Goal: Information Seeking & Learning: Learn about a topic

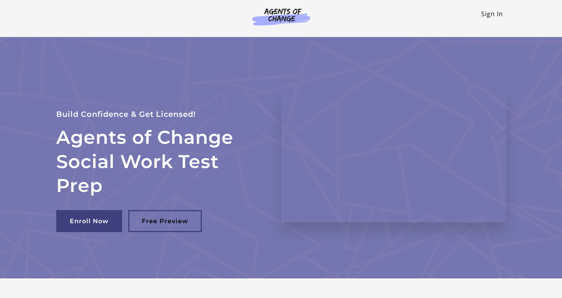
click at [489, 12] on link "Sign In" at bounding box center [492, 14] width 22 height 8
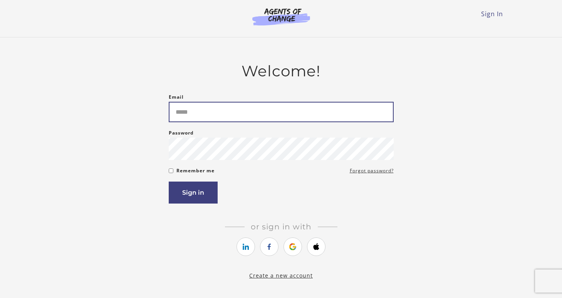
type input "**********"
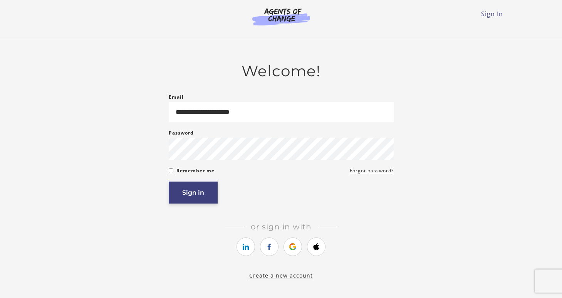
click at [201, 196] on button "Sign in" at bounding box center [193, 192] width 49 height 22
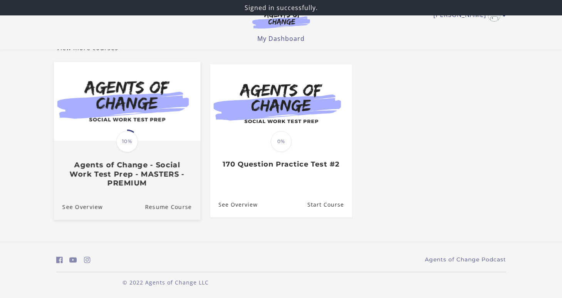
scroll to position [56, 0]
click at [151, 205] on link "Resume Course" at bounding box center [172, 206] width 55 height 26
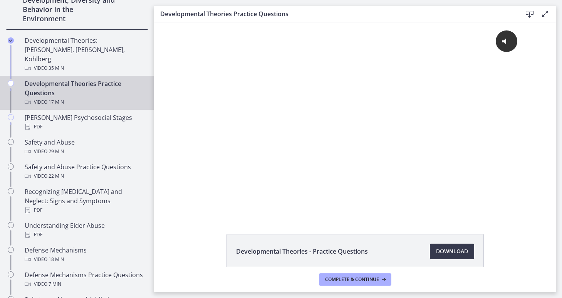
scroll to position [57, 0]
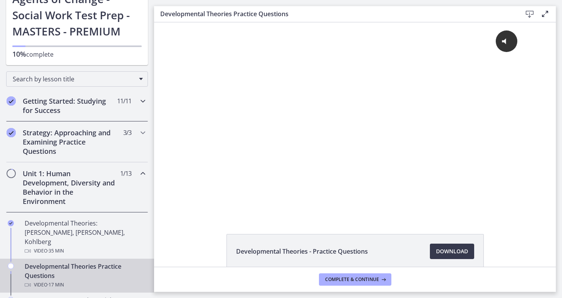
click at [66, 110] on h2 "Getting Started: Studying for Success" at bounding box center [70, 105] width 94 height 18
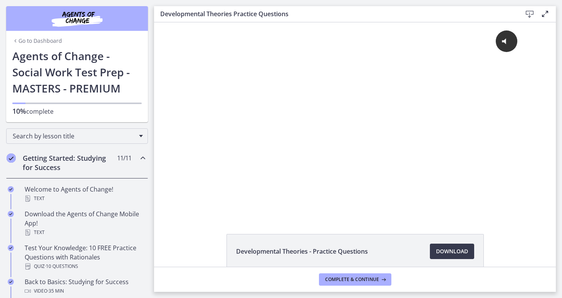
scroll to position [0, 0]
click at [40, 42] on link "Go to Dashboard" at bounding box center [37, 41] width 50 height 8
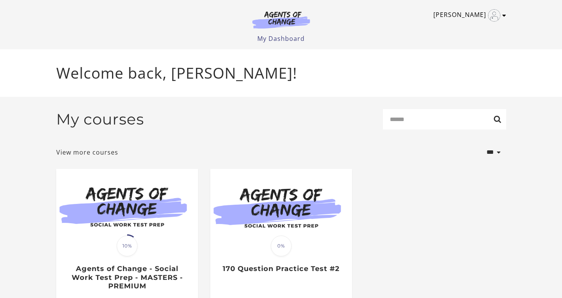
click at [503, 16] on icon "Toggle menu" at bounding box center [504, 15] width 4 height 6
click at [475, 27] on link "My Account" at bounding box center [474, 28] width 68 height 13
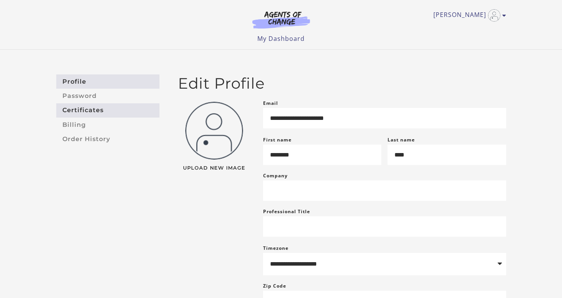
click at [73, 111] on link "Certificates" at bounding box center [107, 110] width 103 height 14
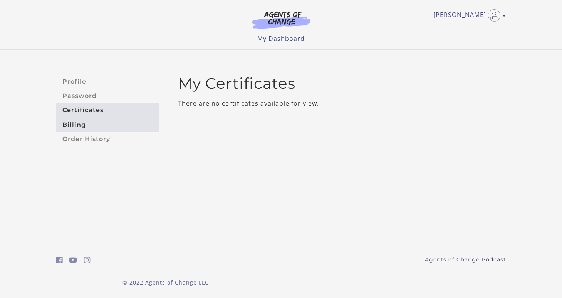
click at [80, 124] on link "Billing" at bounding box center [107, 124] width 103 height 14
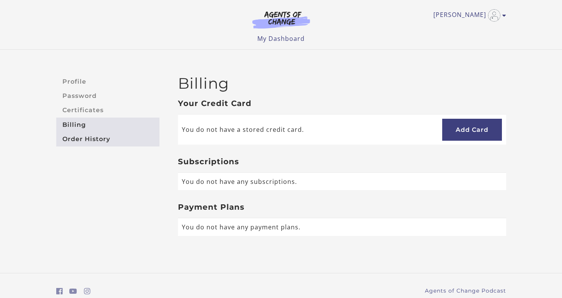
click at [90, 139] on link "Order History" at bounding box center [107, 139] width 103 height 14
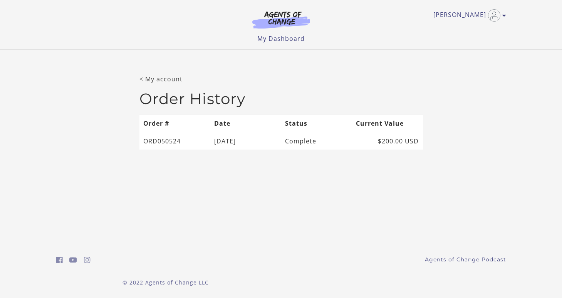
click at [157, 79] on link "< My account" at bounding box center [160, 79] width 43 height 8
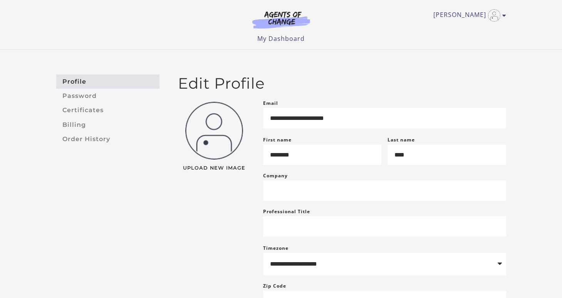
click at [81, 80] on link "Profile" at bounding box center [107, 81] width 103 height 14
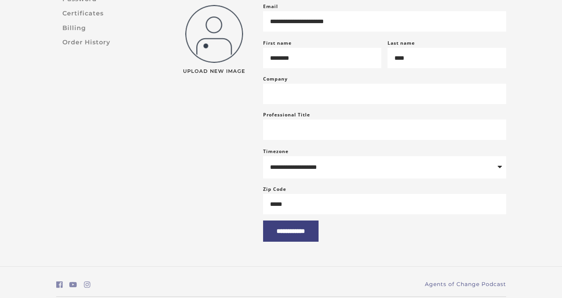
click at [210, 166] on div "Upload New Image" at bounding box center [214, 118] width 85 height 233
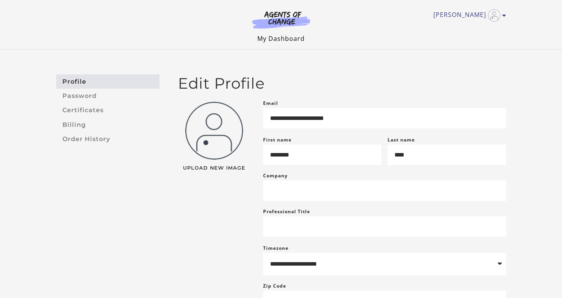
click at [274, 38] on link "My Dashboard" at bounding box center [280, 38] width 47 height 8
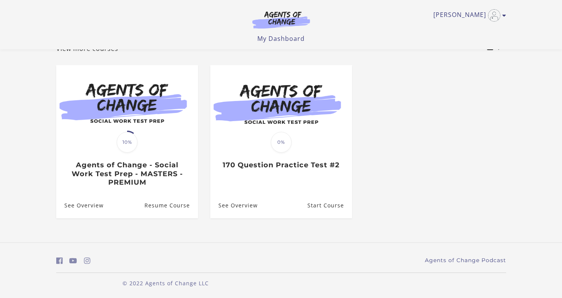
scroll to position [56, 0]
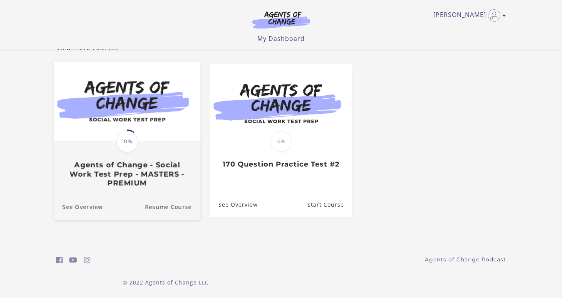
click at [90, 128] on img at bounding box center [127, 101] width 146 height 79
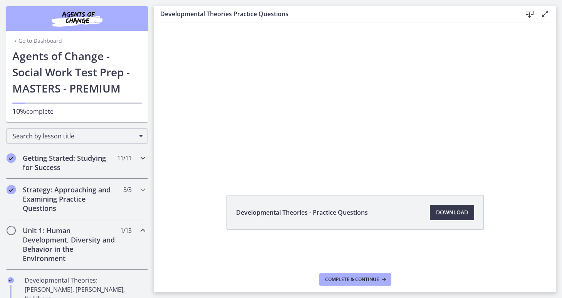
click at [63, 157] on h2 "Getting Started: Studying for Success" at bounding box center [70, 162] width 94 height 18
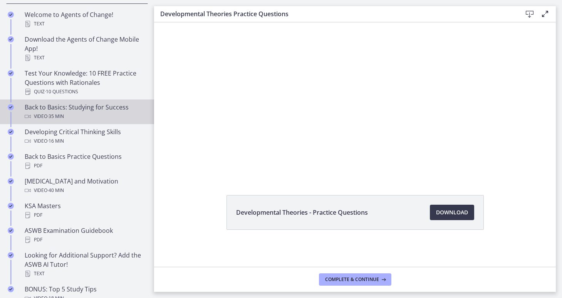
scroll to position [181, 0]
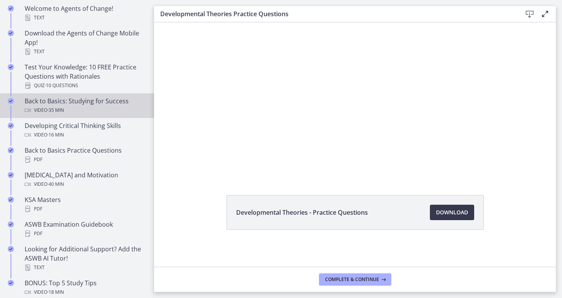
click at [85, 106] on div "Video · 35 min" at bounding box center [85, 110] width 120 height 9
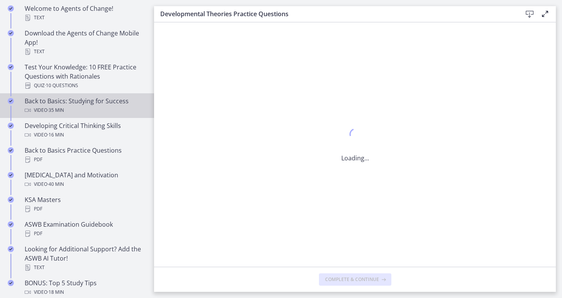
scroll to position [0, 0]
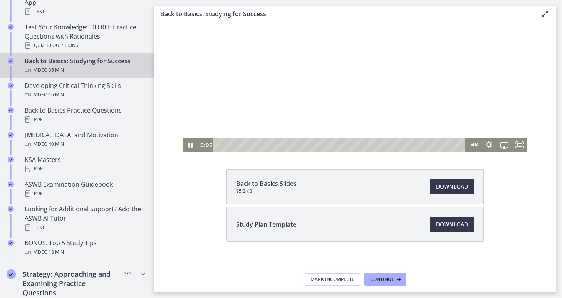
scroll to position [66, 0]
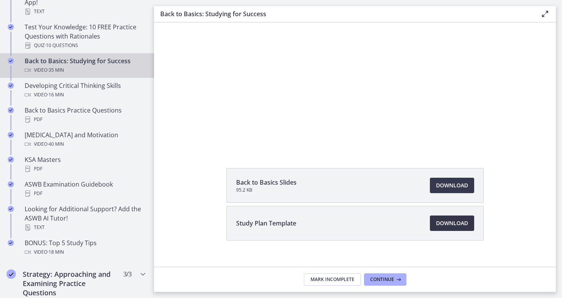
click at [461, 220] on span "Download Opens in a new window" at bounding box center [452, 222] width 32 height 9
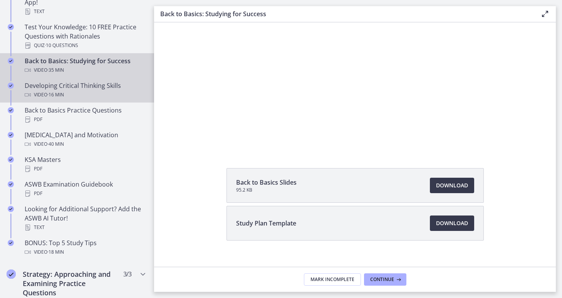
click at [83, 88] on div "Developing Critical Thinking Skills Video · 16 min" at bounding box center [85, 90] width 120 height 18
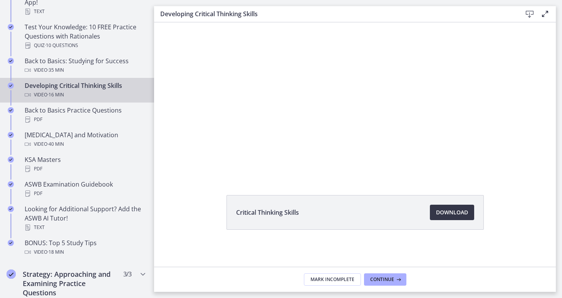
click at [452, 212] on span "Download Opens in a new window" at bounding box center [452, 212] width 32 height 9
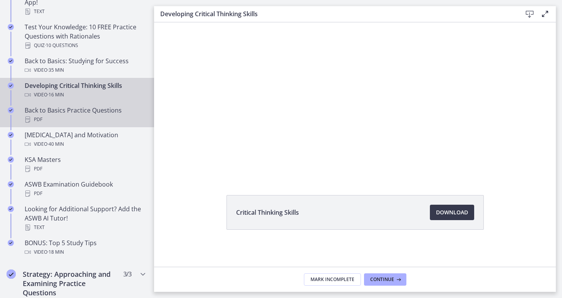
click at [90, 114] on div "Back to Basics Practice Questions PDF" at bounding box center [85, 115] width 120 height 18
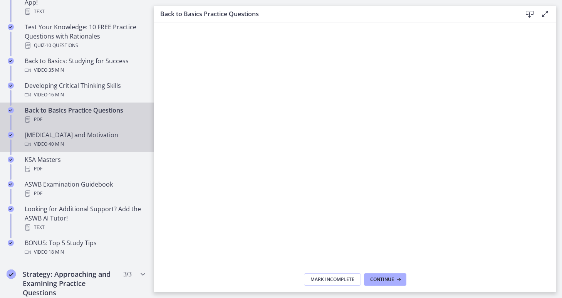
click at [74, 139] on div "Video · 40 min" at bounding box center [85, 143] width 120 height 9
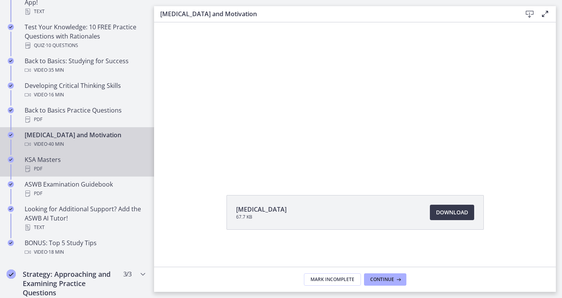
click at [78, 166] on div "PDF" at bounding box center [85, 168] width 120 height 9
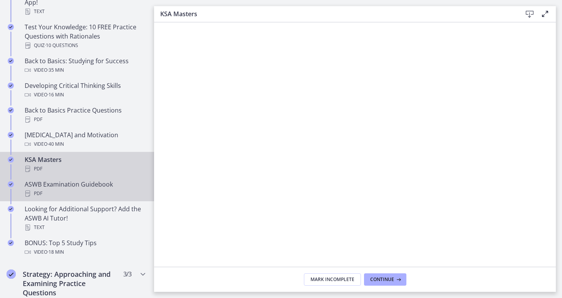
click at [71, 187] on div "ASWB Examination Guidebook PDF" at bounding box center [85, 188] width 120 height 18
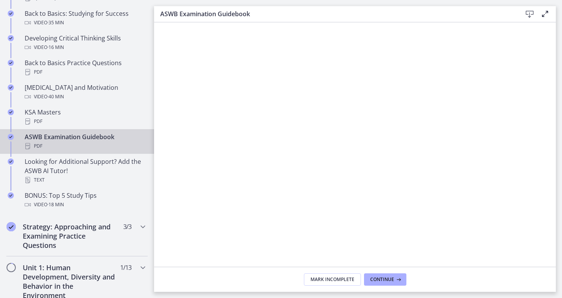
scroll to position [275, 0]
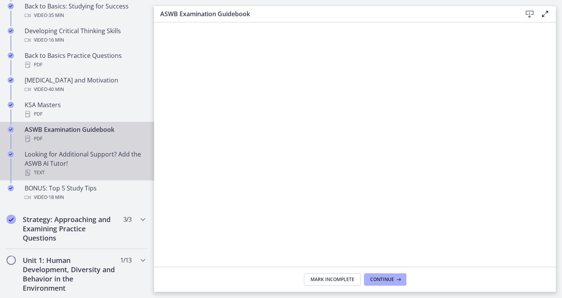
click at [77, 156] on div "Looking for Additional Support? Add the ASWB AI Tutor! Text" at bounding box center [85, 163] width 120 height 28
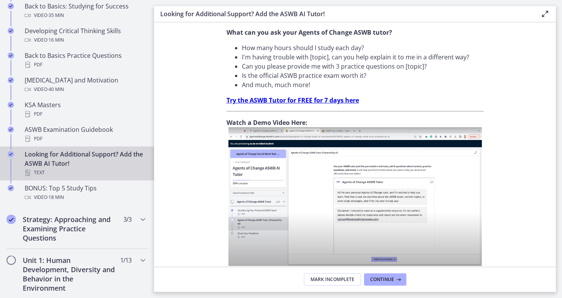
scroll to position [234, 0]
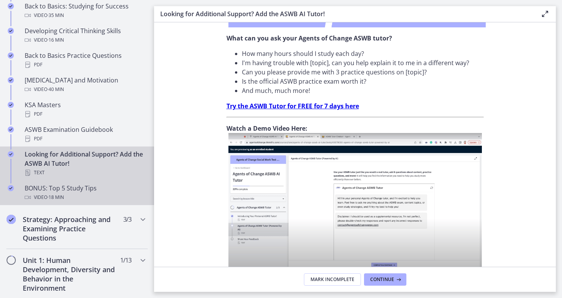
click at [64, 195] on span "· 18 min" at bounding box center [55, 197] width 17 height 9
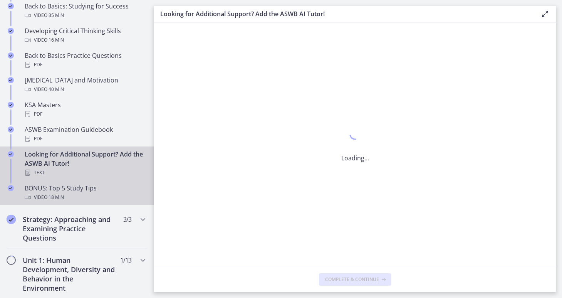
scroll to position [0, 0]
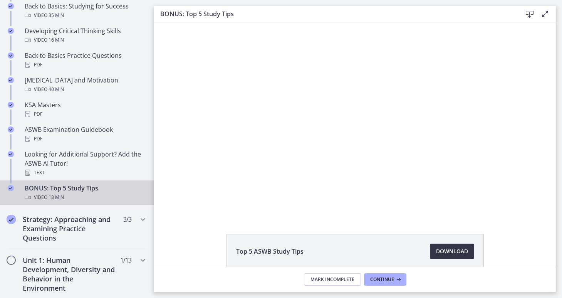
click at [453, 251] on span "Download Opens in a new window" at bounding box center [452, 250] width 32 height 9
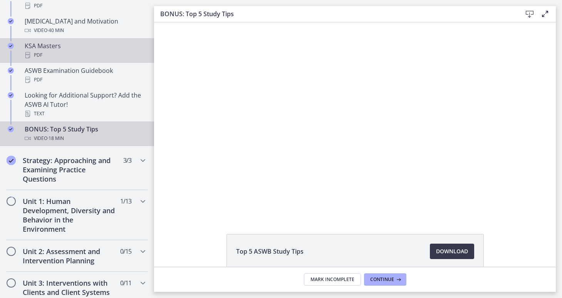
scroll to position [340, 0]
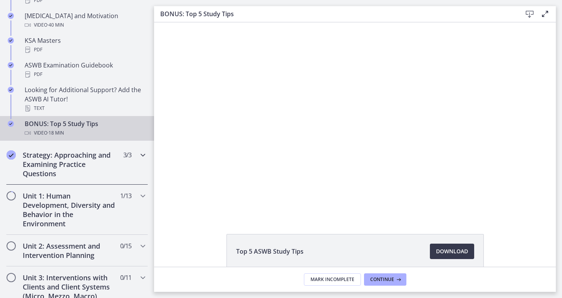
click at [142, 154] on icon "Chapters" at bounding box center [142, 154] width 9 height 9
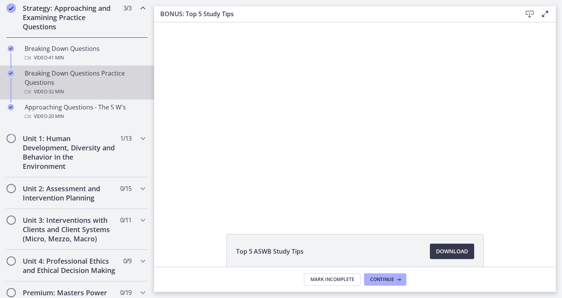
scroll to position [188, 0]
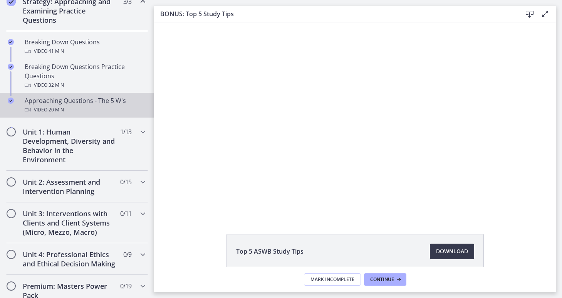
click at [74, 104] on div "Approaching Questions - The 5 W's Video · 20 min" at bounding box center [85, 105] width 120 height 18
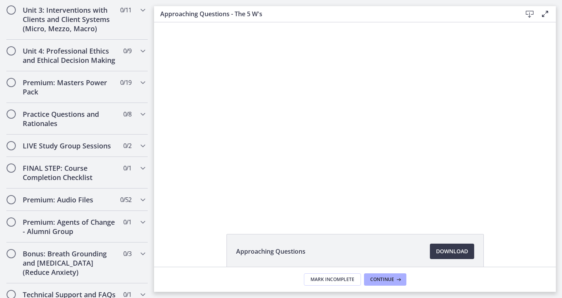
scroll to position [294, 0]
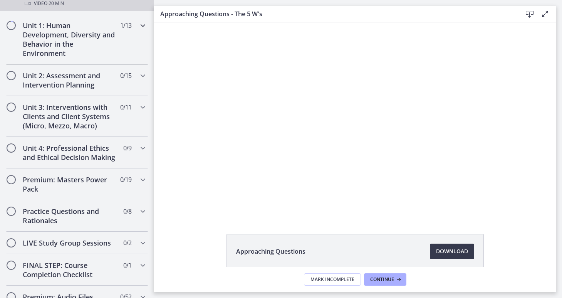
click at [139, 26] on icon "Chapters" at bounding box center [142, 25] width 9 height 9
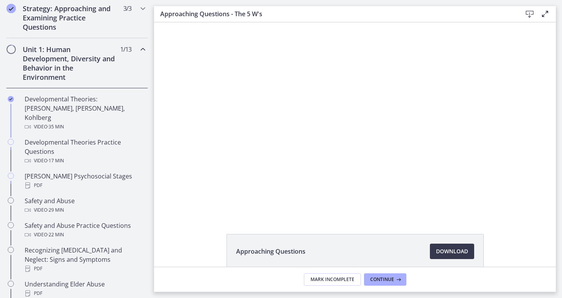
scroll to position [179, 0]
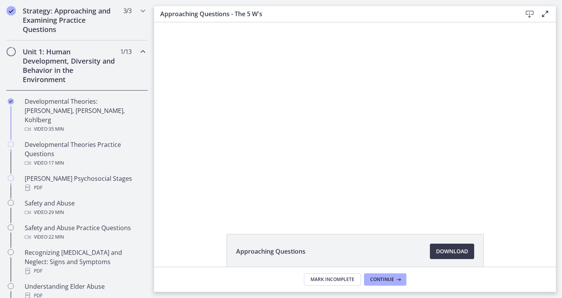
click at [141, 47] on span "Chapters" at bounding box center [142, 51] width 9 height 9
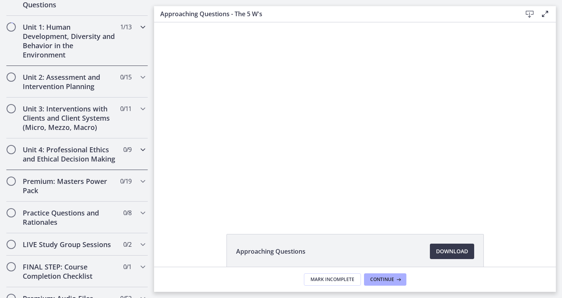
scroll to position [206, 0]
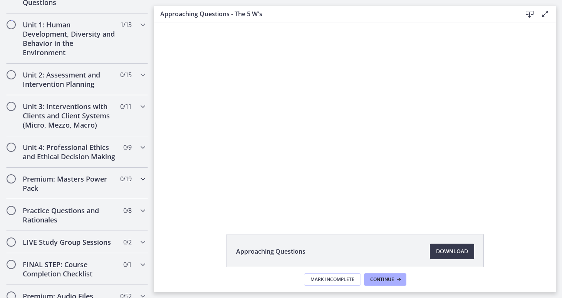
click at [141, 179] on icon "Chapters" at bounding box center [142, 178] width 9 height 9
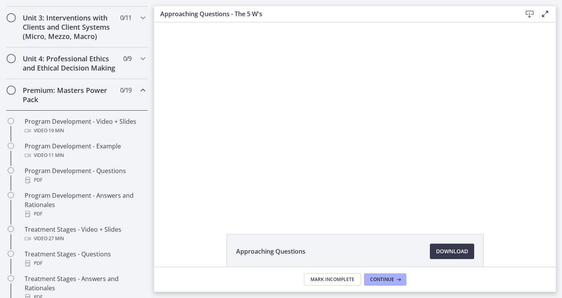
scroll to position [262, 0]
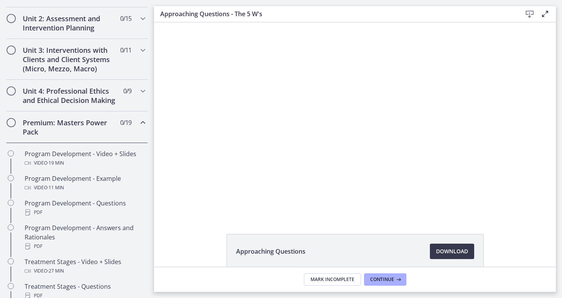
click at [141, 122] on icon "Chapters" at bounding box center [142, 122] width 9 height 9
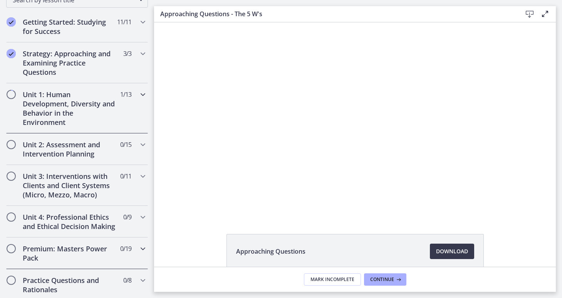
scroll to position [131, 0]
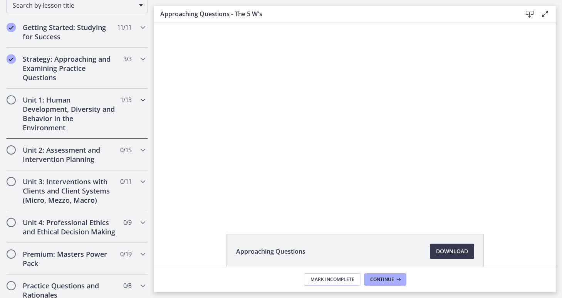
click at [143, 100] on icon "Chapters" at bounding box center [142, 99] width 9 height 9
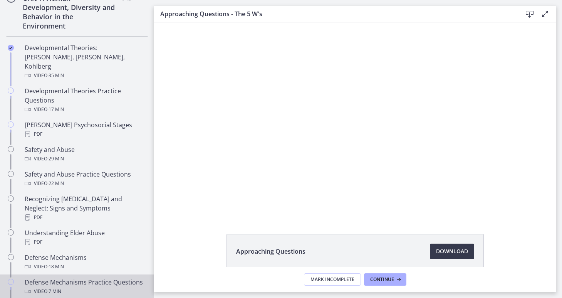
scroll to position [204, 0]
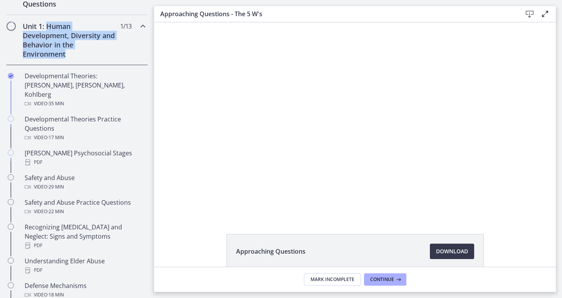
drag, startPoint x: 72, startPoint y: 55, endPoint x: 47, endPoint y: 25, distance: 39.6
click at [47, 25] on h2 "Unit 1: Human Development, Diversity and Behavior in the Environment" at bounding box center [70, 40] width 94 height 37
copy h2 "Human Development, Diversity and Behavior in the Environment"
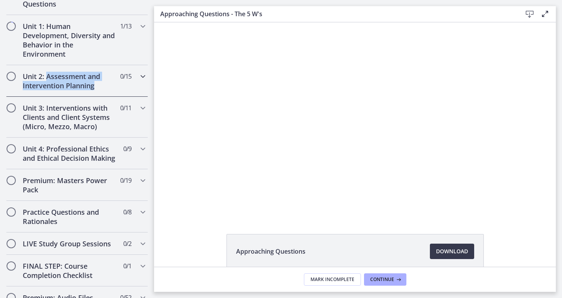
drag, startPoint x: 101, startPoint y: 87, endPoint x: 47, endPoint y: 77, distance: 54.4
click at [47, 77] on h2 "Unit 2: Assessment and Intervention Planning" at bounding box center [70, 81] width 94 height 18
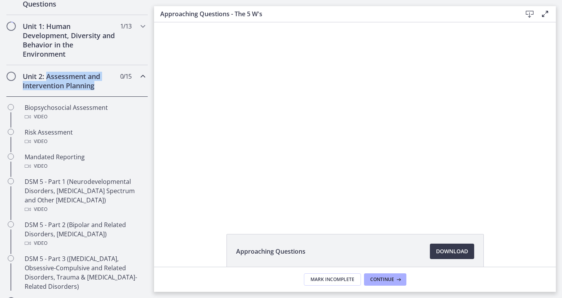
copy h2 "Assessment and Intervention Planning"
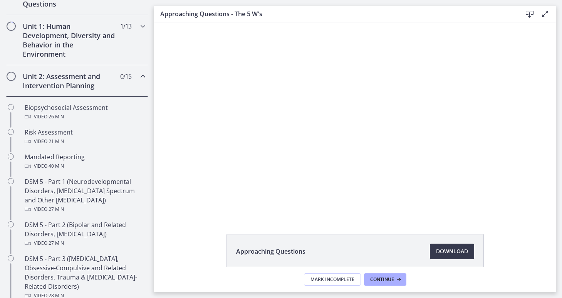
click at [143, 77] on icon "Chapters" at bounding box center [142, 76] width 9 height 9
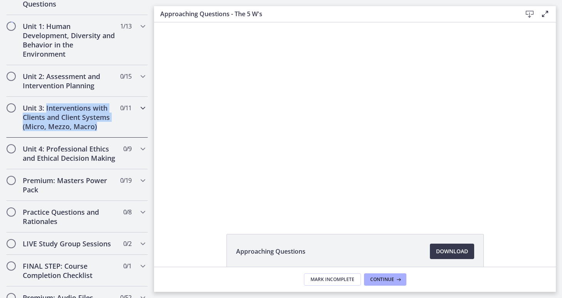
drag, startPoint x: 109, startPoint y: 127, endPoint x: 46, endPoint y: 110, distance: 65.8
click at [46, 110] on h2 "Unit 3: Interventions with Clients and Client Systems (Micro, Mezzo, Macro)" at bounding box center [70, 117] width 94 height 28
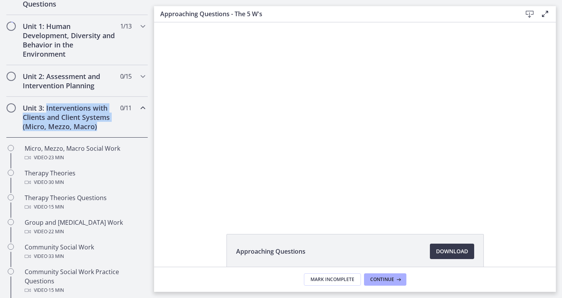
copy h2 "Interventions with Clients and Client Systems (Micro, Mezzo, Macro)"
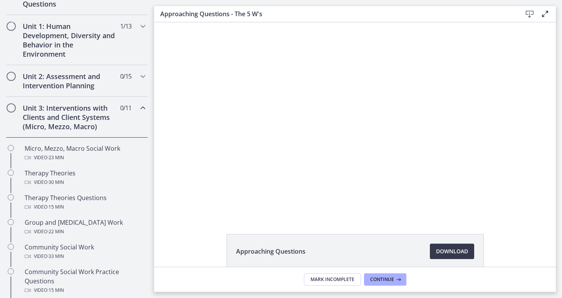
click at [141, 106] on icon "Chapters" at bounding box center [142, 107] width 9 height 9
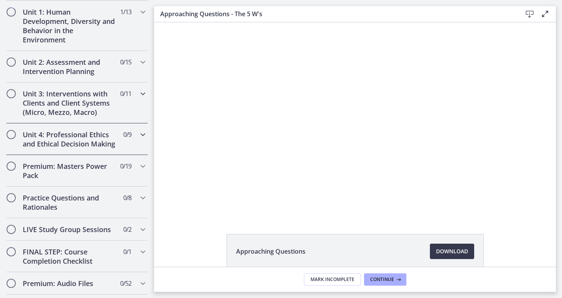
scroll to position [219, 0]
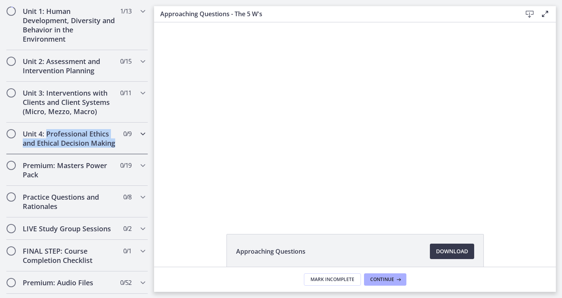
drag, startPoint x: 124, startPoint y: 145, endPoint x: 47, endPoint y: 136, distance: 77.2
click at [47, 136] on div "Unit 4: Professional Ethics and Ethical Decision Making 0 / 9 Completed" at bounding box center [77, 138] width 142 height 32
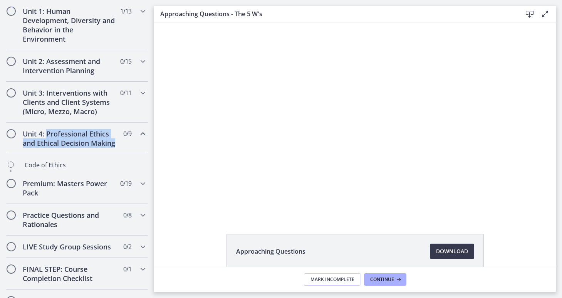
copy h2 "Professional Ethics and Ethical Decision Making"
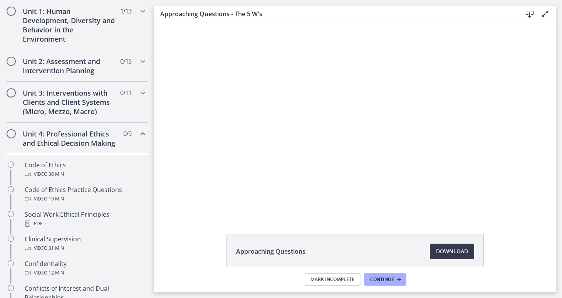
click at [141, 133] on icon "Chapters" at bounding box center [142, 133] width 9 height 9
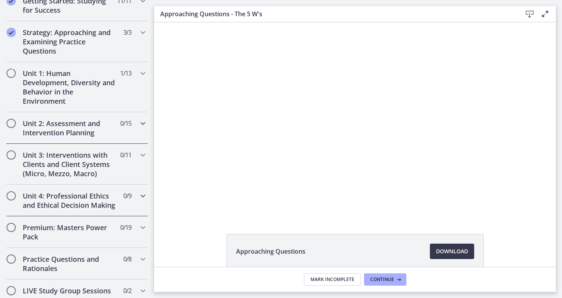
scroll to position [124, 0]
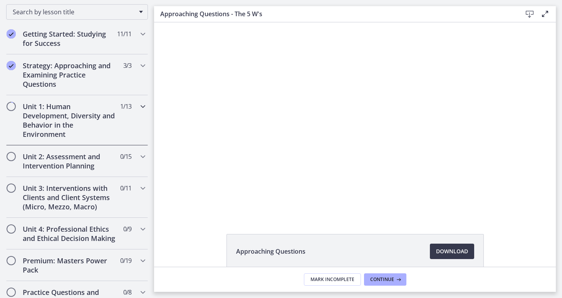
click at [141, 106] on icon "Chapters" at bounding box center [142, 106] width 9 height 9
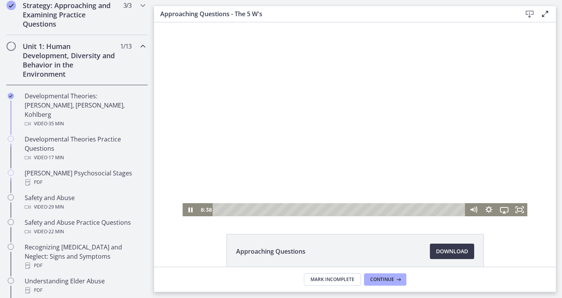
scroll to position [0, 0]
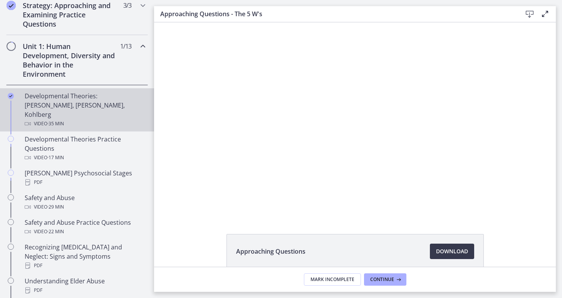
click at [93, 102] on div "Developmental Theories: [PERSON_NAME], [PERSON_NAME], Kohlberg Video · 35 min" at bounding box center [85, 109] width 120 height 37
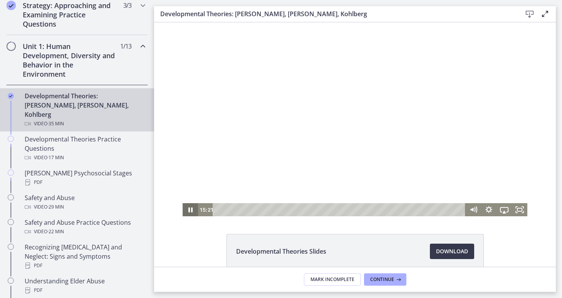
click at [189, 208] on icon "Pause" at bounding box center [190, 209] width 4 height 5
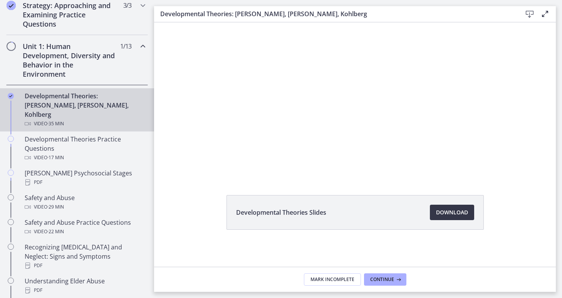
scroll to position [39, 0]
click at [460, 211] on span "Download Opens in a new window" at bounding box center [452, 212] width 32 height 9
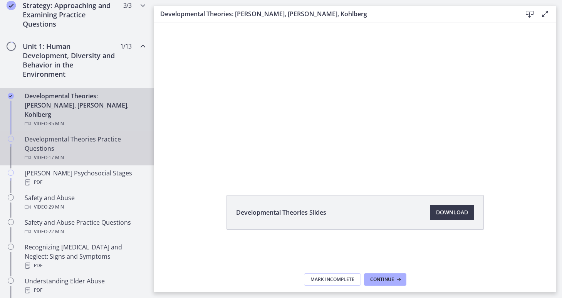
click at [99, 140] on div "Developmental Theories Practice Questions Video · 17 min" at bounding box center [85, 148] width 120 height 28
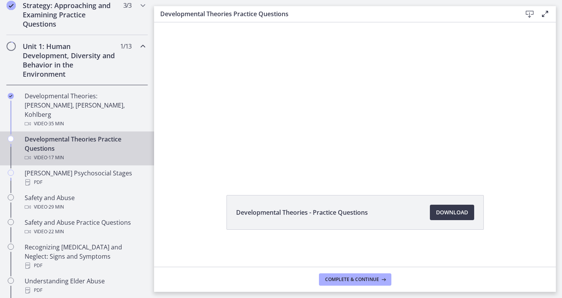
scroll to position [39, 0]
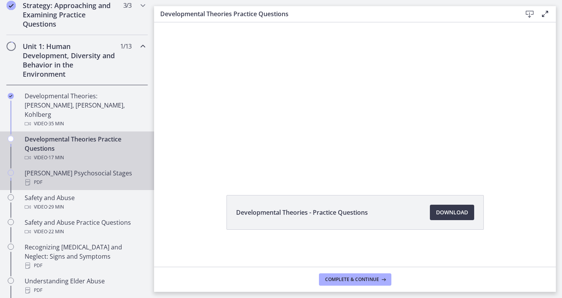
click at [101, 178] on div "PDF" at bounding box center [85, 182] width 120 height 9
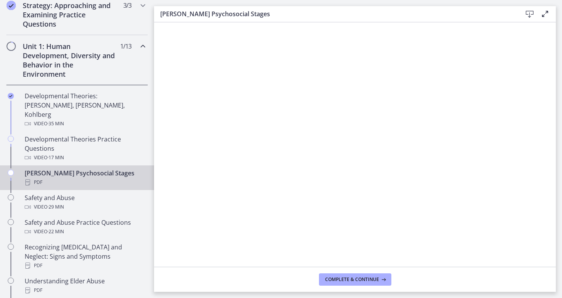
click at [529, 12] on icon at bounding box center [529, 14] width 9 height 9
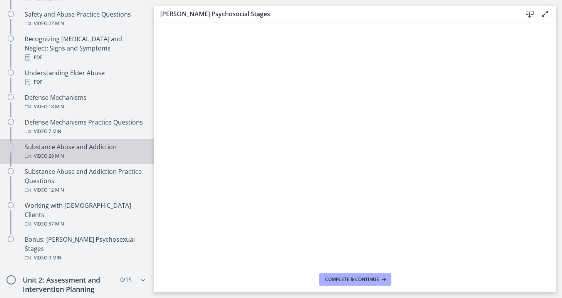
scroll to position [386, 0]
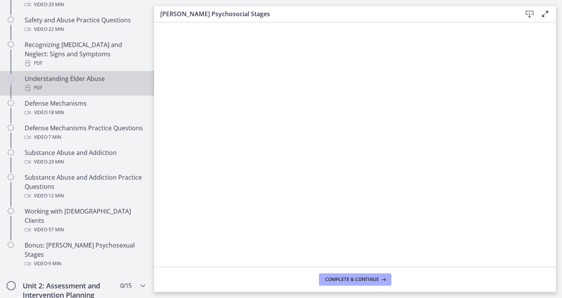
click at [61, 83] on div "PDF" at bounding box center [85, 87] width 120 height 9
click at [529, 12] on icon at bounding box center [529, 14] width 9 height 9
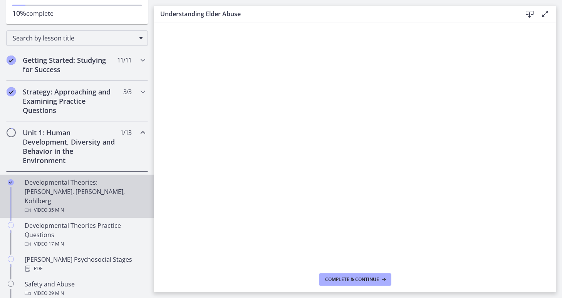
scroll to position [94, 0]
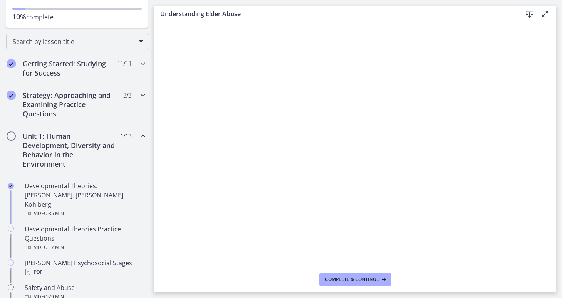
click at [141, 92] on icon "Chapters" at bounding box center [142, 94] width 9 height 9
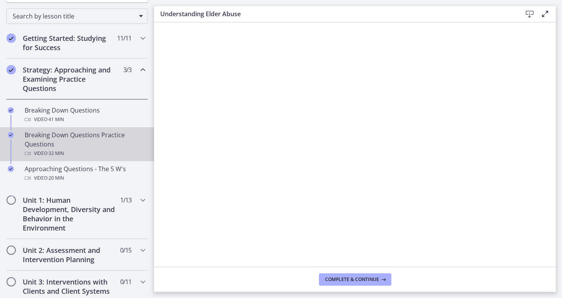
scroll to position [125, 0]
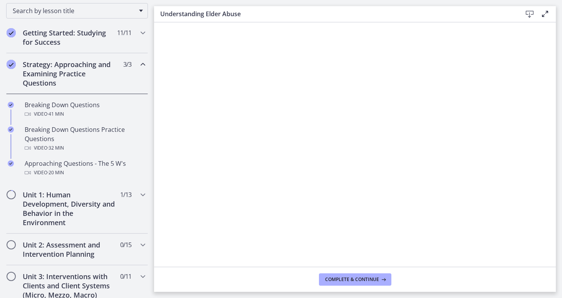
click at [142, 64] on icon "Chapters" at bounding box center [142, 64] width 9 height 9
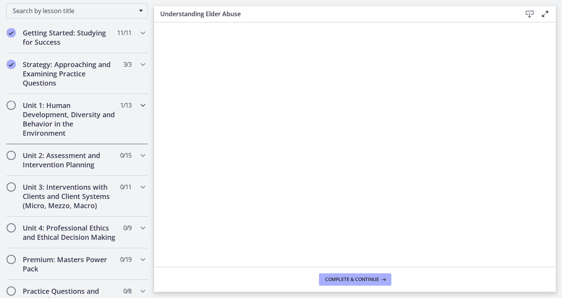
click at [143, 105] on icon "Chapters" at bounding box center [142, 105] width 9 height 9
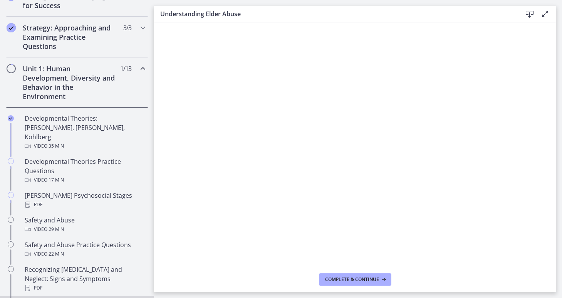
scroll to position [163, 0]
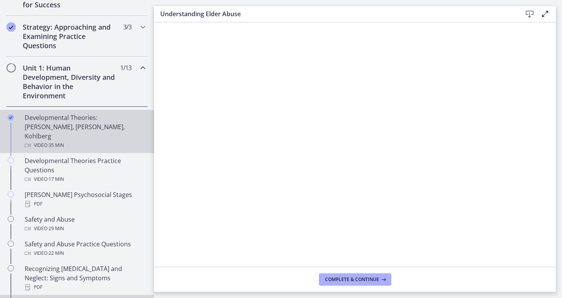
click at [84, 122] on div "Developmental Theories: [PERSON_NAME], [PERSON_NAME], Kohlberg Video · 35 min" at bounding box center [85, 131] width 120 height 37
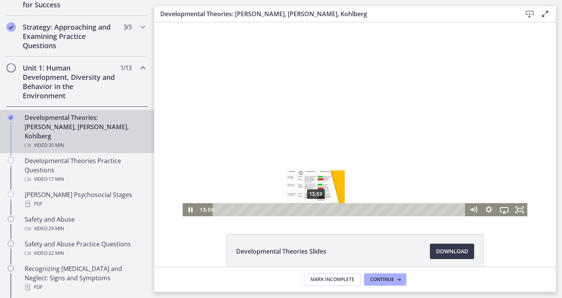
drag, startPoint x: 328, startPoint y: 210, endPoint x: 315, endPoint y: 210, distance: 13.1
click at [315, 210] on div "Playbar" at bounding box center [316, 209] width 4 height 4
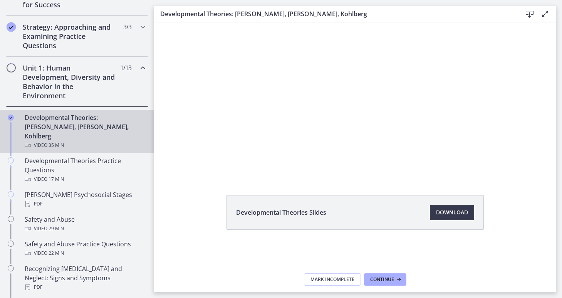
scroll to position [39, 0]
click at [449, 213] on span "Download Opens in a new window" at bounding box center [452, 212] width 32 height 9
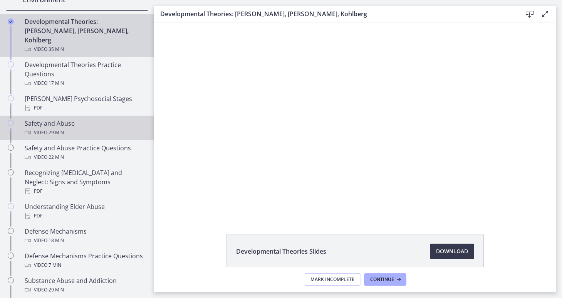
scroll to position [259, 0]
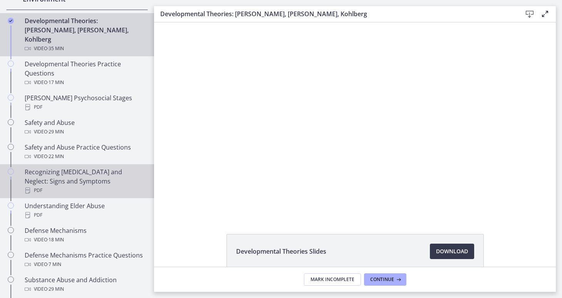
click at [67, 171] on div "Recognizing [MEDICAL_DATA] and Neglect: Signs and Symptoms PDF" at bounding box center [85, 181] width 120 height 28
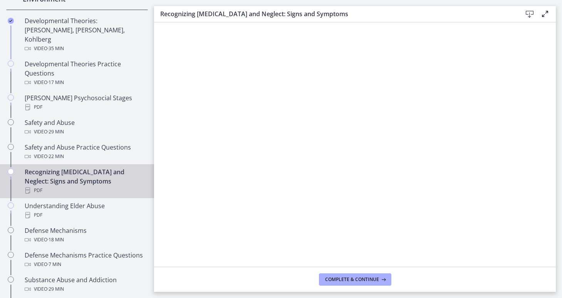
click at [530, 11] on icon at bounding box center [529, 14] width 9 height 9
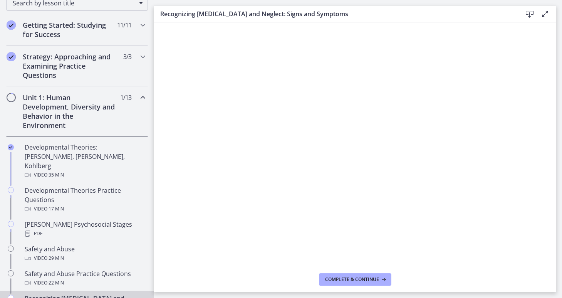
scroll to position [100, 0]
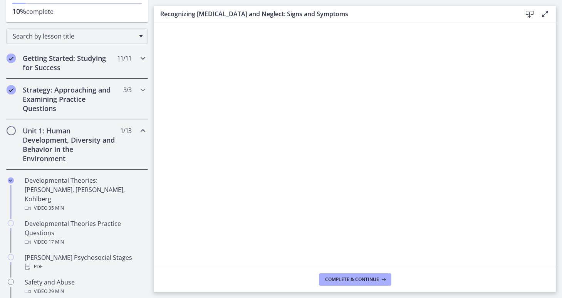
click at [141, 58] on icon "Chapters" at bounding box center [142, 58] width 9 height 9
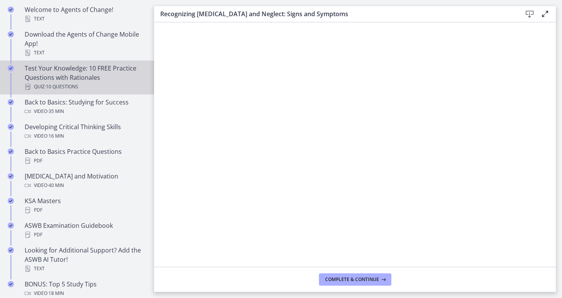
scroll to position [185, 0]
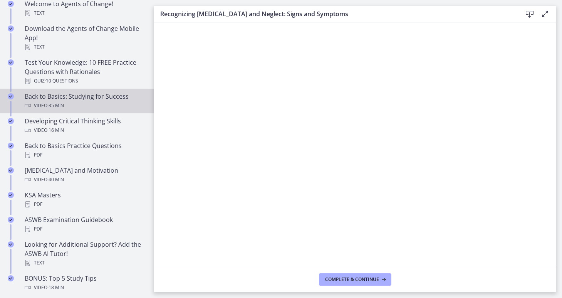
click at [89, 100] on div "Back to Basics: Studying for Success Video · 35 min" at bounding box center [85, 101] width 120 height 18
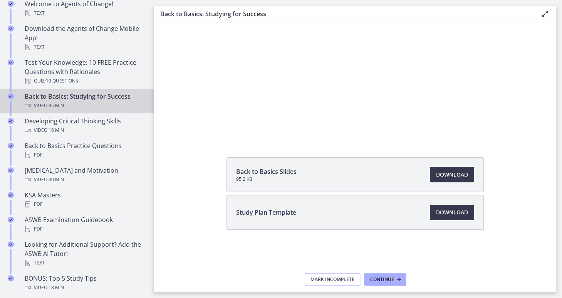
scroll to position [77, 0]
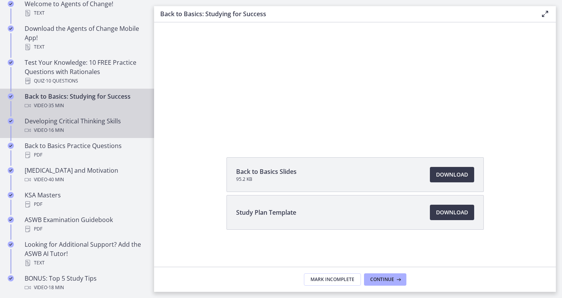
click at [59, 124] on div "Developing Critical Thinking Skills Video · 16 min" at bounding box center [85, 125] width 120 height 18
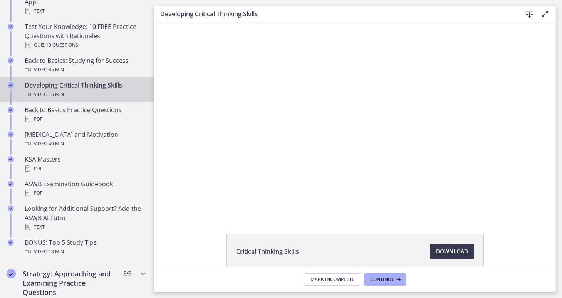
scroll to position [222, 0]
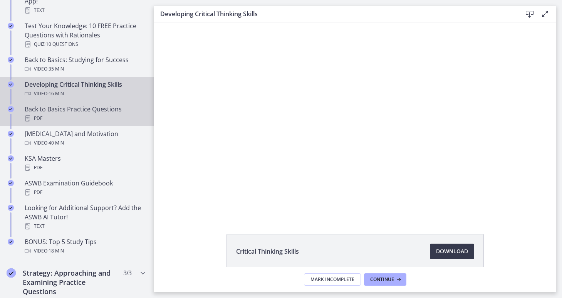
click at [77, 113] on div "Back to Basics Practice Questions PDF" at bounding box center [85, 113] width 120 height 18
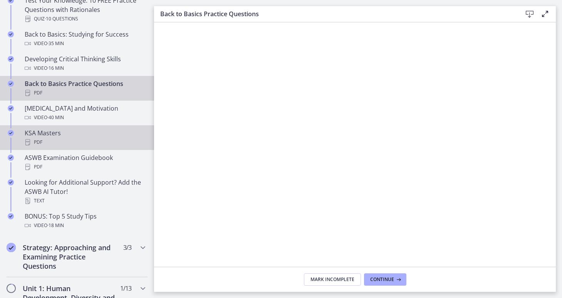
scroll to position [248, 0]
click at [65, 135] on div "KSA Masters PDF" at bounding box center [85, 136] width 120 height 18
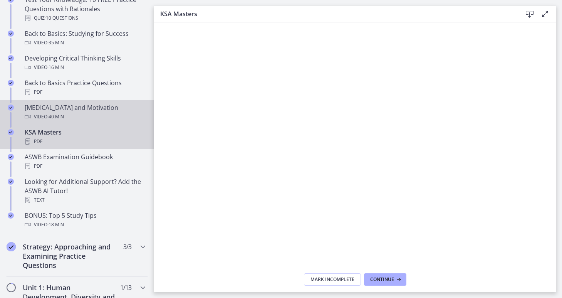
click at [79, 112] on div "Video · 40 min" at bounding box center [85, 116] width 120 height 9
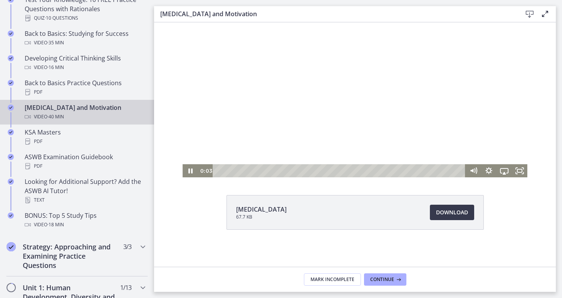
scroll to position [39, 0]
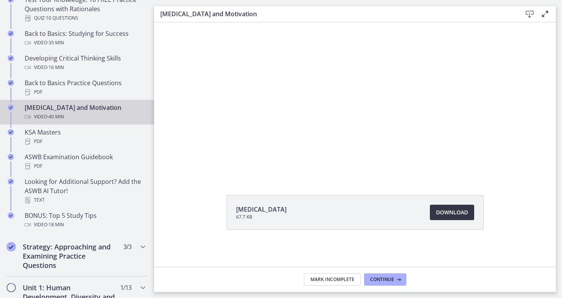
click at [447, 210] on span "Download Opens in a new window" at bounding box center [452, 212] width 32 height 9
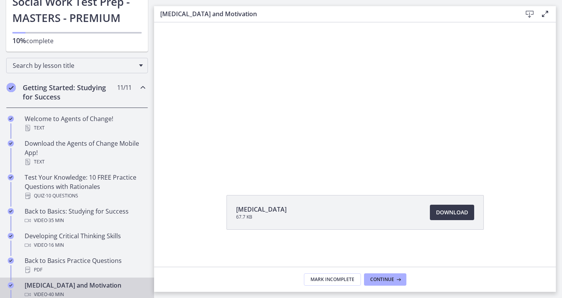
scroll to position [7, 0]
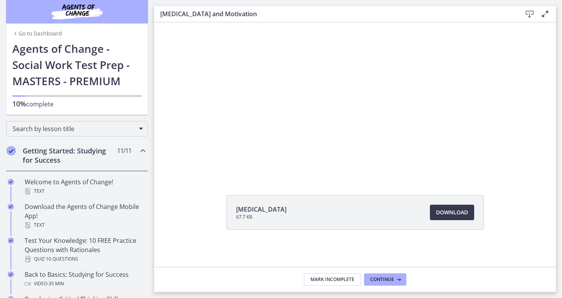
click at [142, 149] on icon "Chapters" at bounding box center [142, 150] width 9 height 9
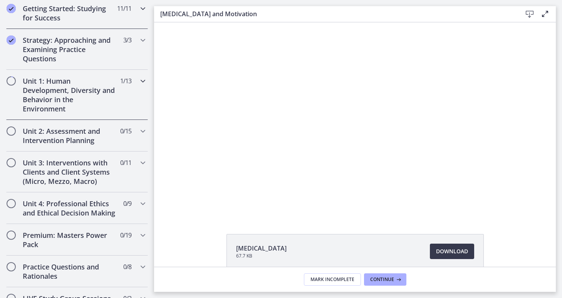
scroll to position [155, 0]
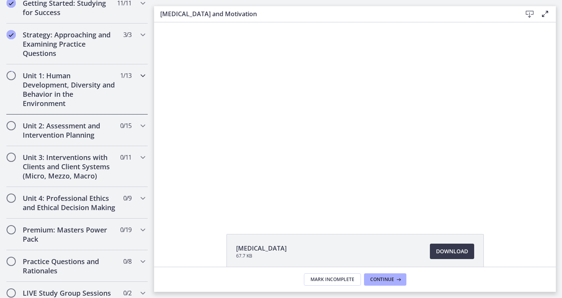
click at [141, 76] on icon "Chapters" at bounding box center [142, 75] width 9 height 9
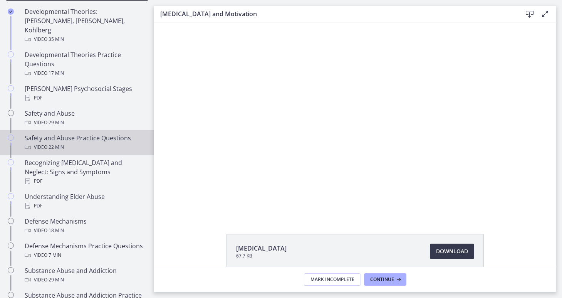
scroll to position [274, 0]
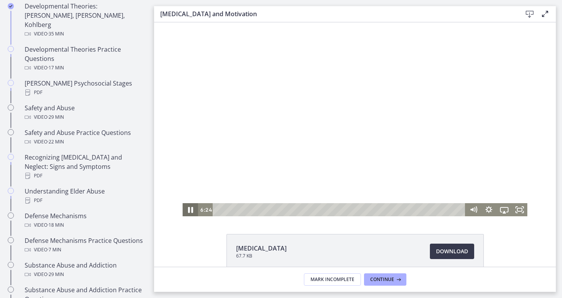
click at [189, 210] on icon "Pause" at bounding box center [190, 210] width 5 height 6
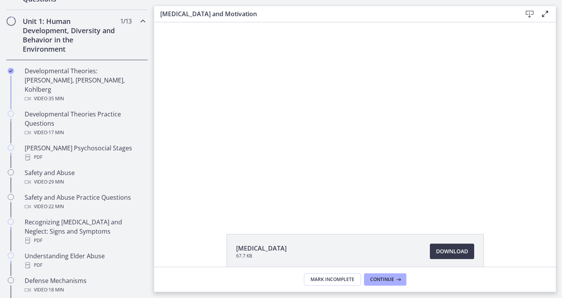
scroll to position [206, 0]
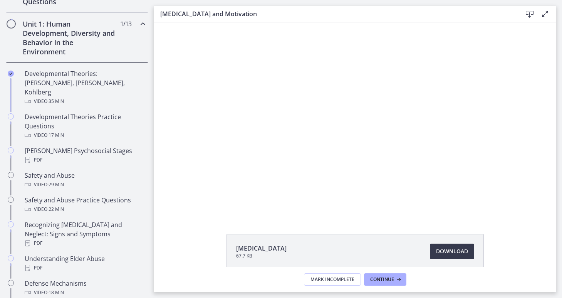
click at [142, 23] on icon "Chapters" at bounding box center [142, 23] width 9 height 9
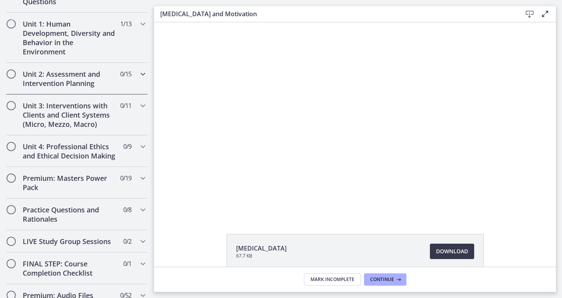
click at [142, 74] on icon "Chapters" at bounding box center [142, 73] width 9 height 9
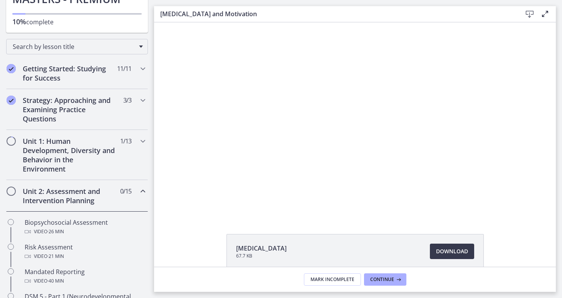
scroll to position [81, 0]
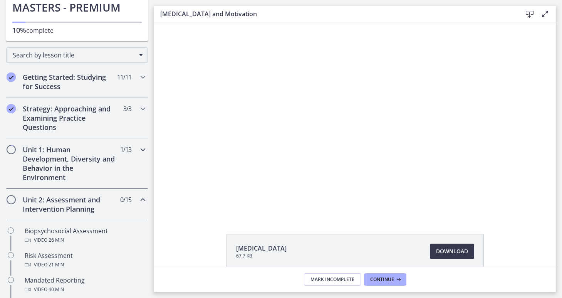
click at [142, 149] on icon "Chapters" at bounding box center [142, 149] width 9 height 9
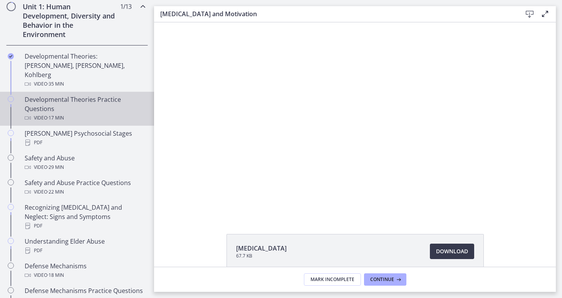
scroll to position [208, 0]
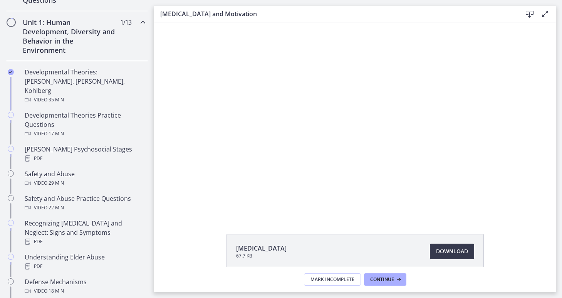
click at [143, 22] on icon "Chapters" at bounding box center [142, 22] width 9 height 9
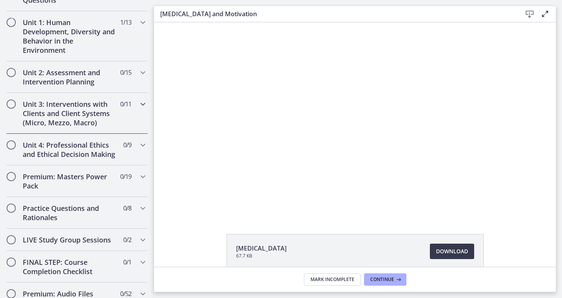
click at [143, 104] on icon "Chapters" at bounding box center [142, 103] width 9 height 9
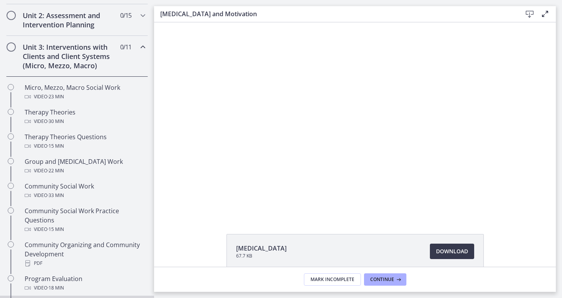
scroll to position [250, 0]
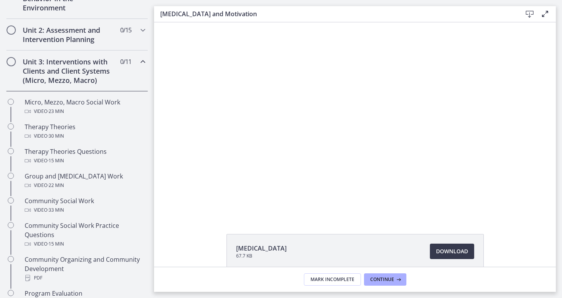
click at [142, 62] on icon "Chapters" at bounding box center [142, 61] width 9 height 9
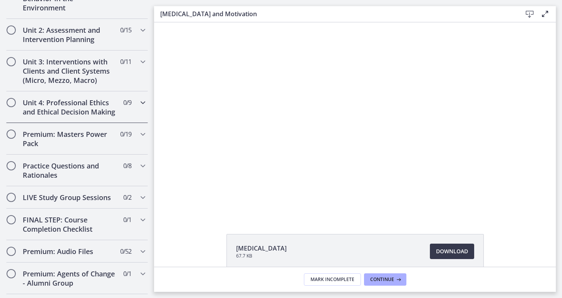
click at [143, 99] on icon "Chapters" at bounding box center [142, 102] width 9 height 9
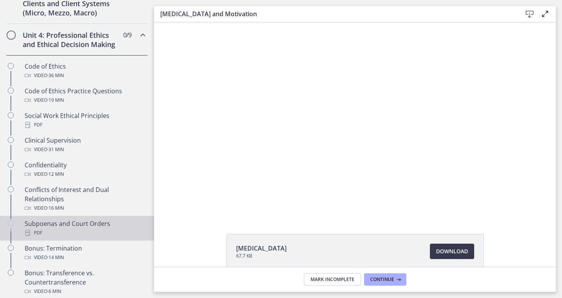
scroll to position [310, 0]
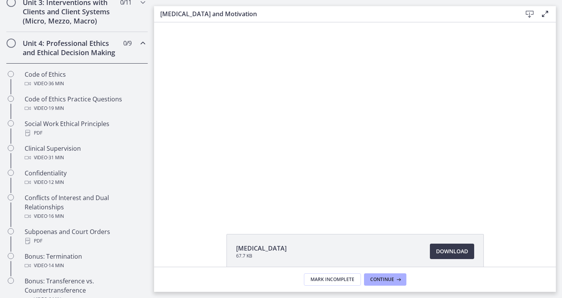
click at [142, 44] on icon "Chapters" at bounding box center [142, 43] width 9 height 9
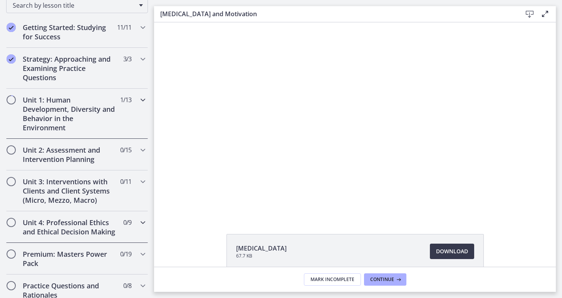
scroll to position [137, 0]
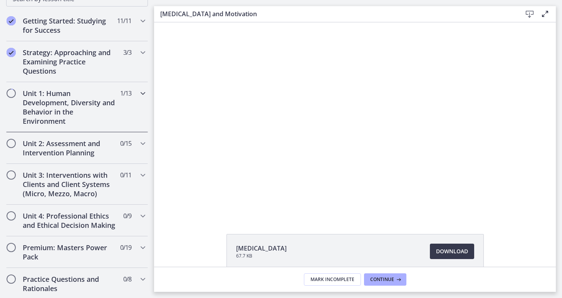
click at [141, 91] on icon "Chapters" at bounding box center [142, 93] width 9 height 9
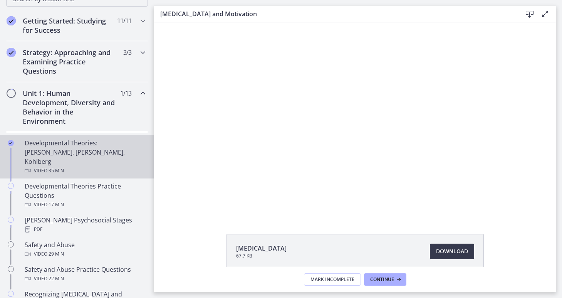
scroll to position [178, 0]
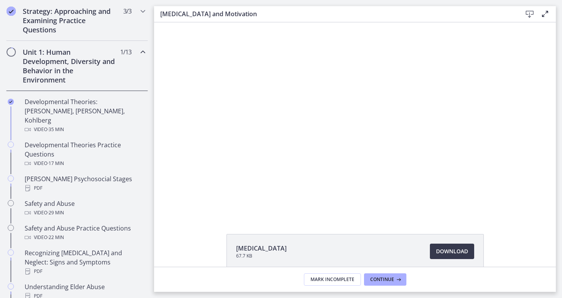
click at [143, 54] on icon "Chapters" at bounding box center [142, 51] width 9 height 9
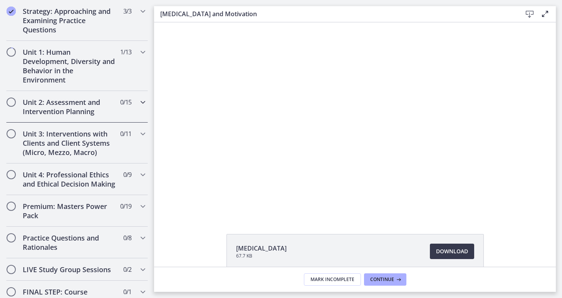
click at [141, 101] on icon "Chapters" at bounding box center [142, 101] width 9 height 9
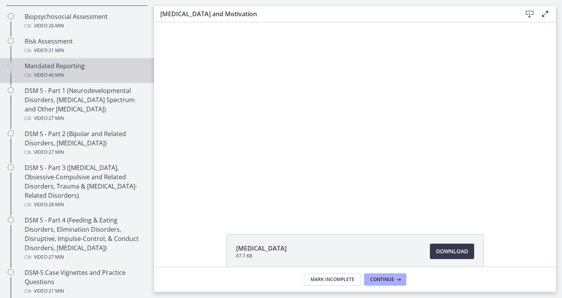
scroll to position [206, 0]
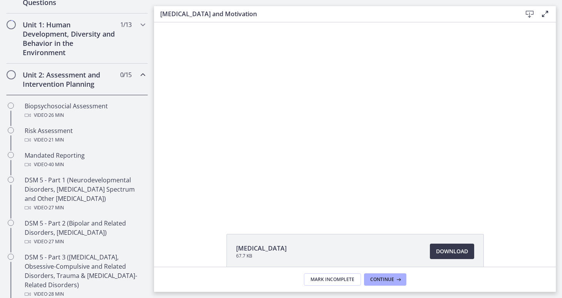
click at [142, 73] on icon "Chapters" at bounding box center [142, 74] width 9 height 9
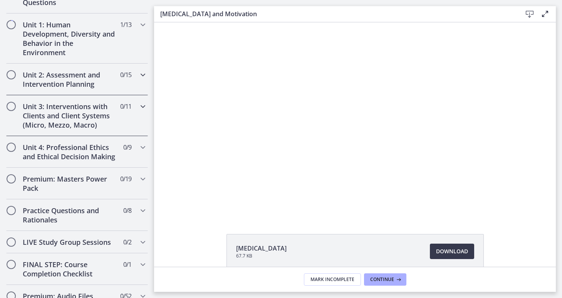
scroll to position [248, 0]
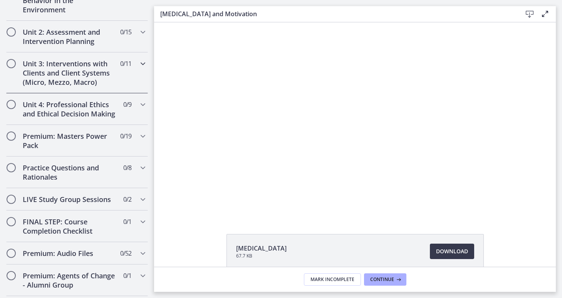
click at [143, 64] on icon "Chapters" at bounding box center [142, 63] width 9 height 9
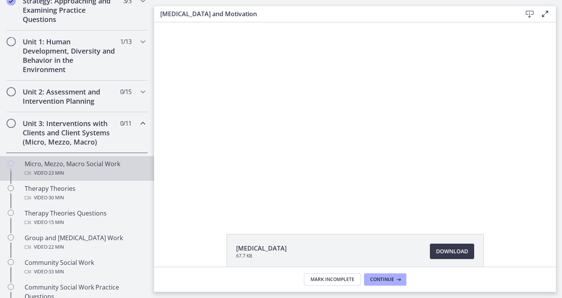
scroll to position [208, 0]
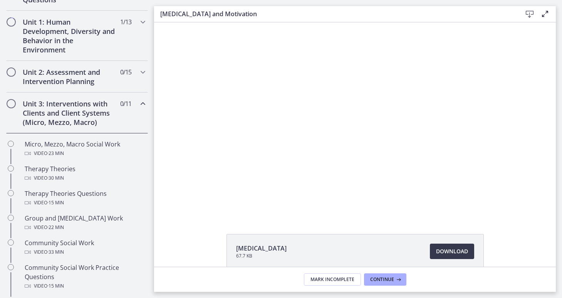
click at [142, 103] on icon "Chapters" at bounding box center [142, 103] width 9 height 9
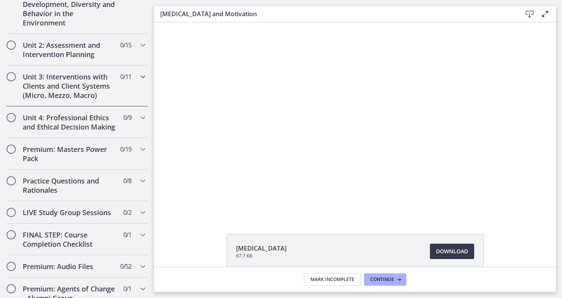
scroll to position [241, 0]
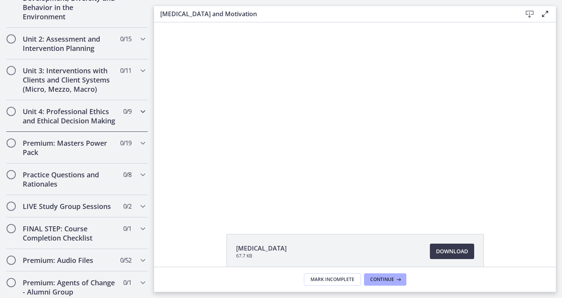
click at [142, 112] on icon "Chapters" at bounding box center [142, 111] width 9 height 9
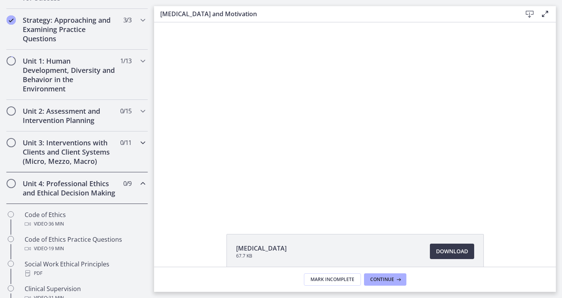
scroll to position [175, 0]
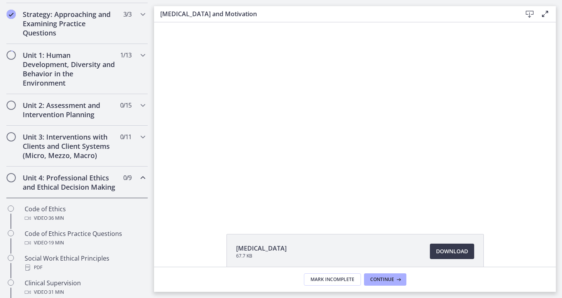
click at [144, 176] on icon "Chapters" at bounding box center [142, 177] width 9 height 9
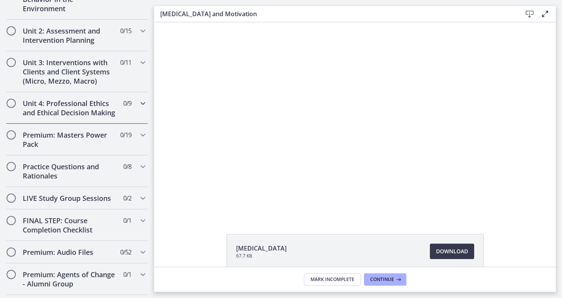
scroll to position [268, 0]
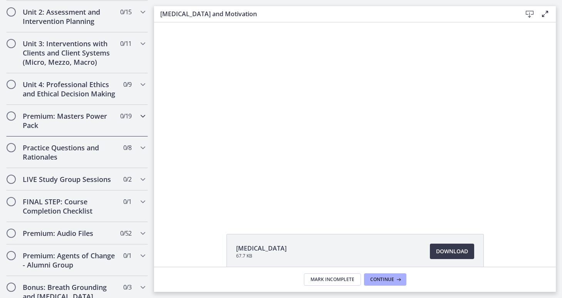
click at [144, 115] on icon "Chapters" at bounding box center [142, 115] width 9 height 9
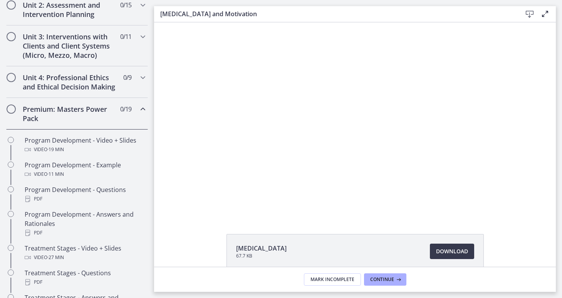
scroll to position [261, 0]
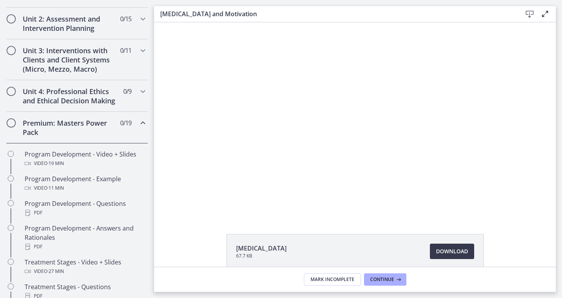
click at [142, 122] on icon "Chapters" at bounding box center [142, 122] width 9 height 9
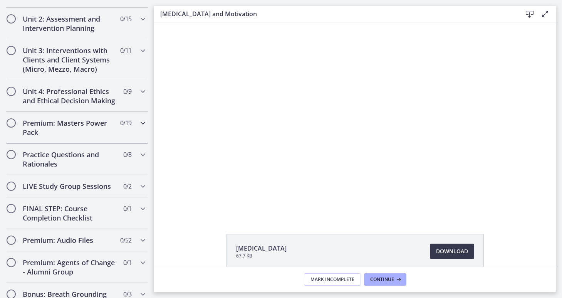
click at [142, 124] on icon "Chapters" at bounding box center [142, 122] width 9 height 9
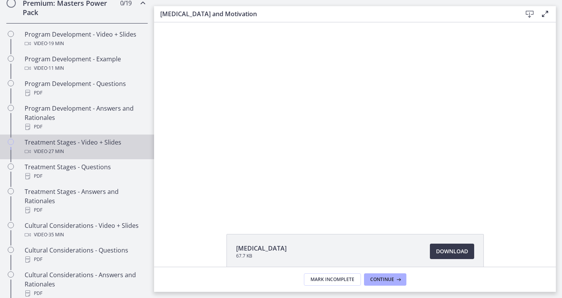
scroll to position [316, 0]
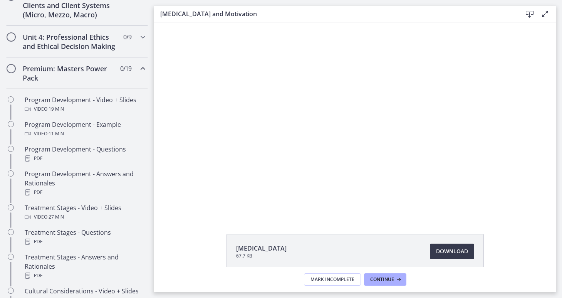
click at [140, 67] on icon "Chapters" at bounding box center [142, 68] width 9 height 9
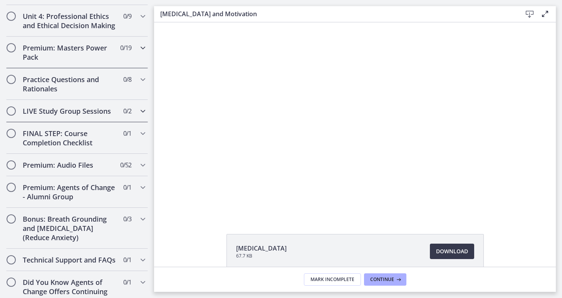
scroll to position [341, 0]
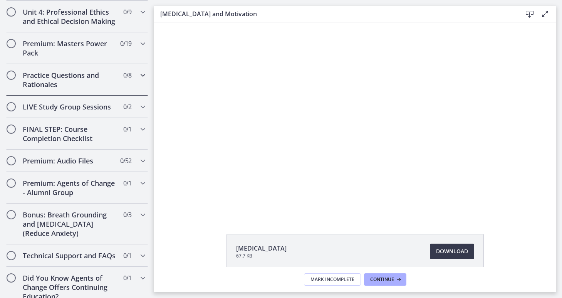
click at [144, 75] on icon "Chapters" at bounding box center [142, 74] width 9 height 9
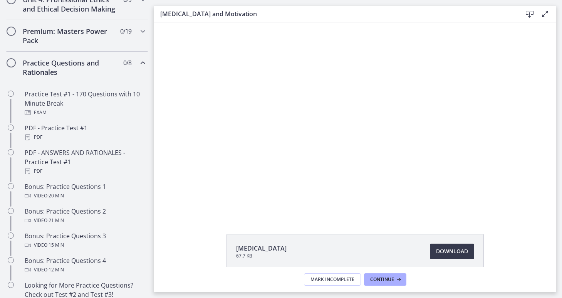
scroll to position [347, 0]
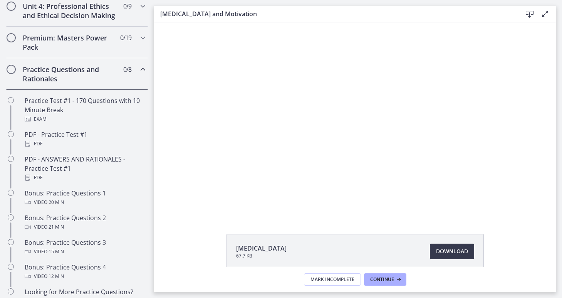
click at [142, 69] on icon "Chapters" at bounding box center [142, 69] width 9 height 9
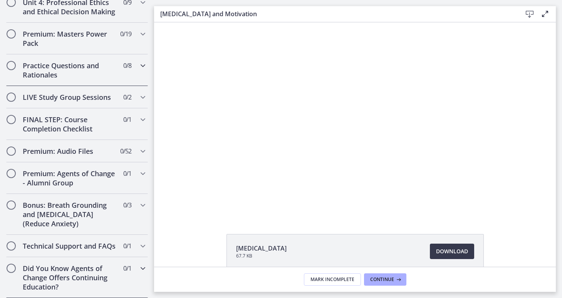
scroll to position [0, 0]
click at [141, 246] on icon "Chapters" at bounding box center [142, 245] width 9 height 9
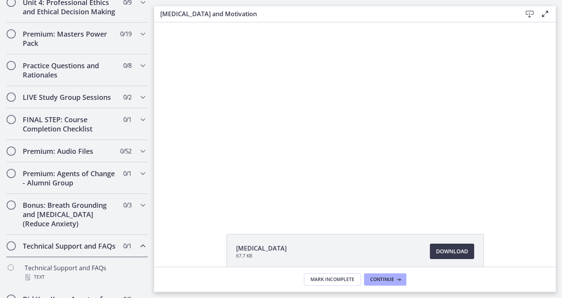
click at [141, 246] on icon "Chapters" at bounding box center [142, 245] width 9 height 9
